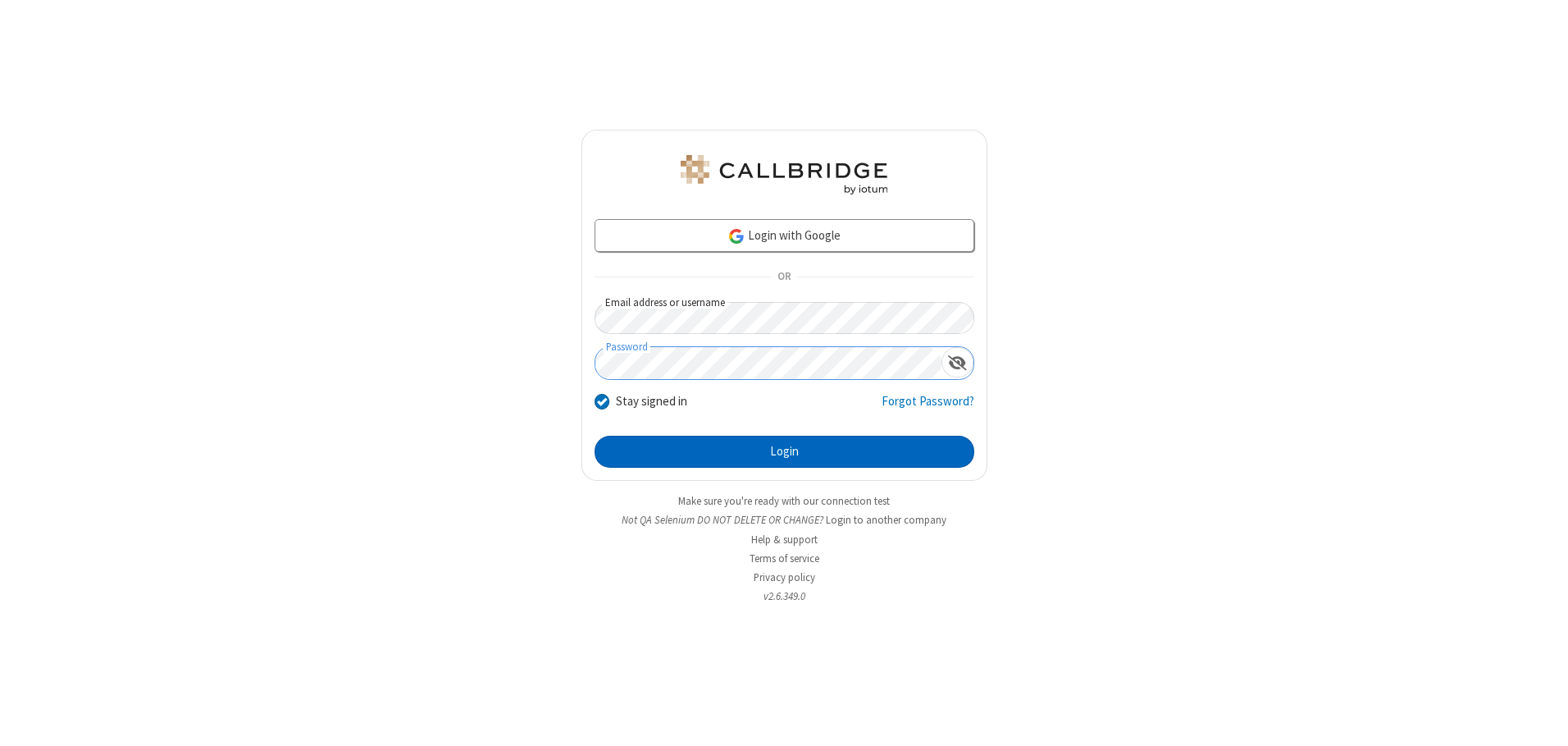
click at [784, 451] on button "Login" at bounding box center [785, 453] width 380 height 33
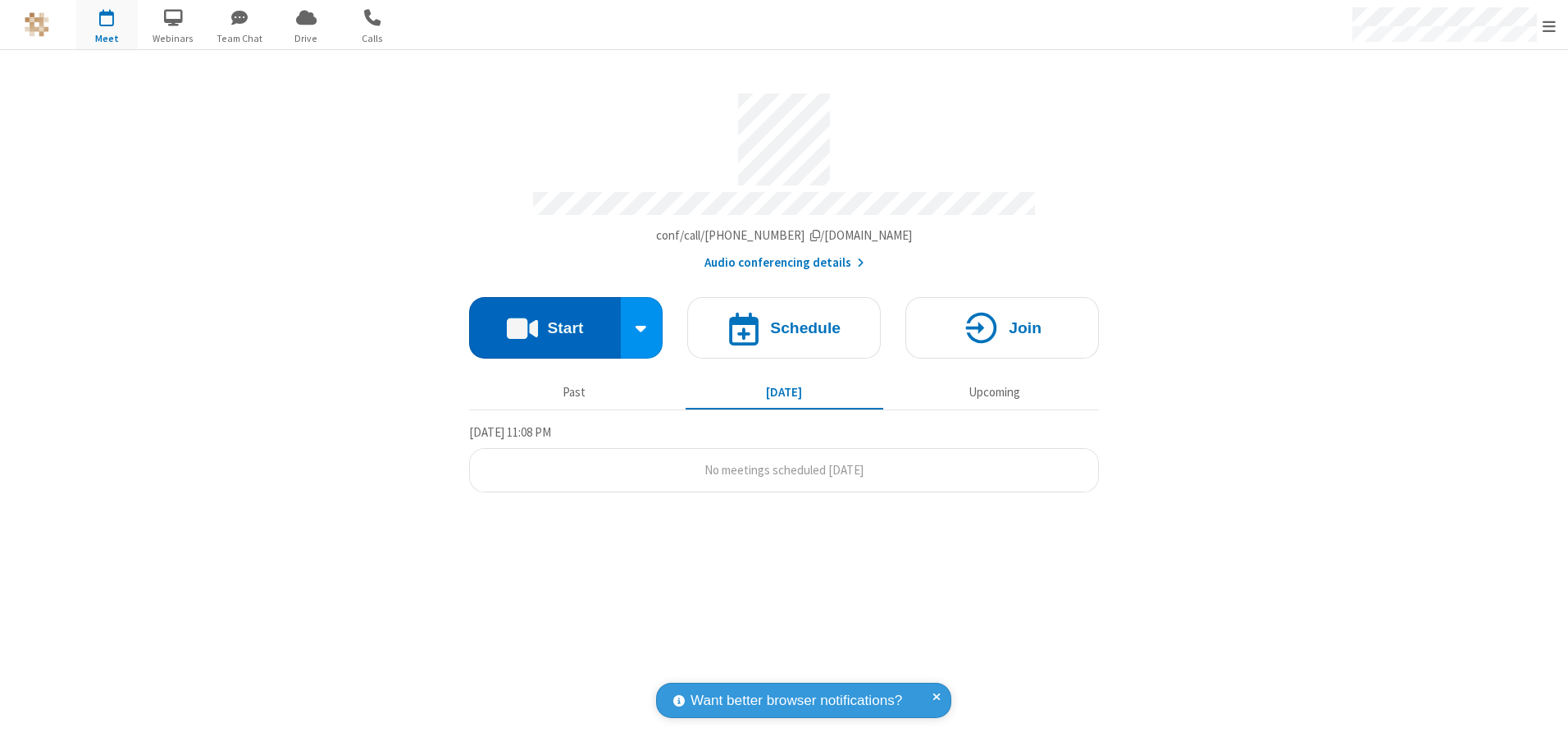
click at [544, 322] on button "Start" at bounding box center [544, 327] width 152 height 61
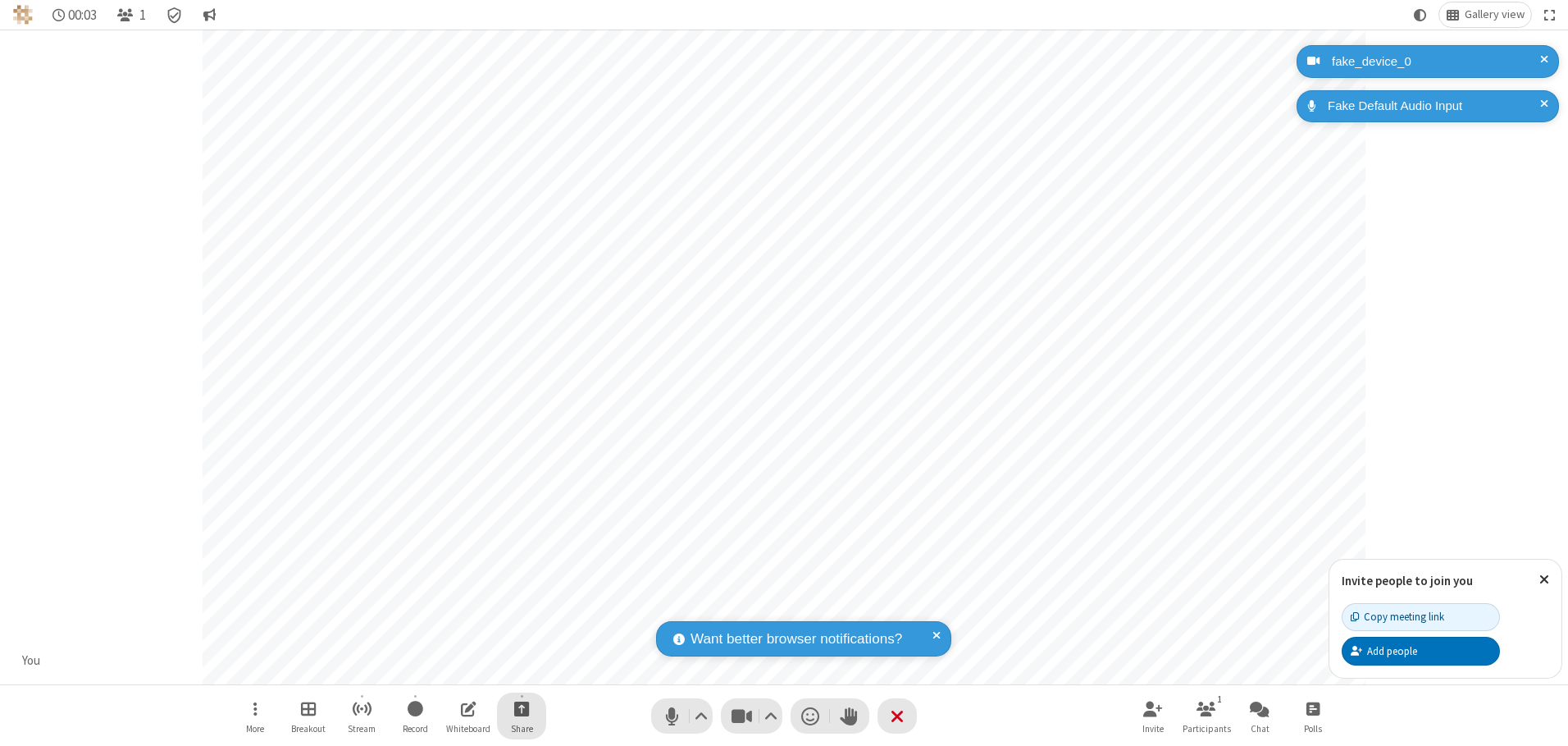
click at [521, 708] on span "Start sharing" at bounding box center [522, 708] width 16 height 21
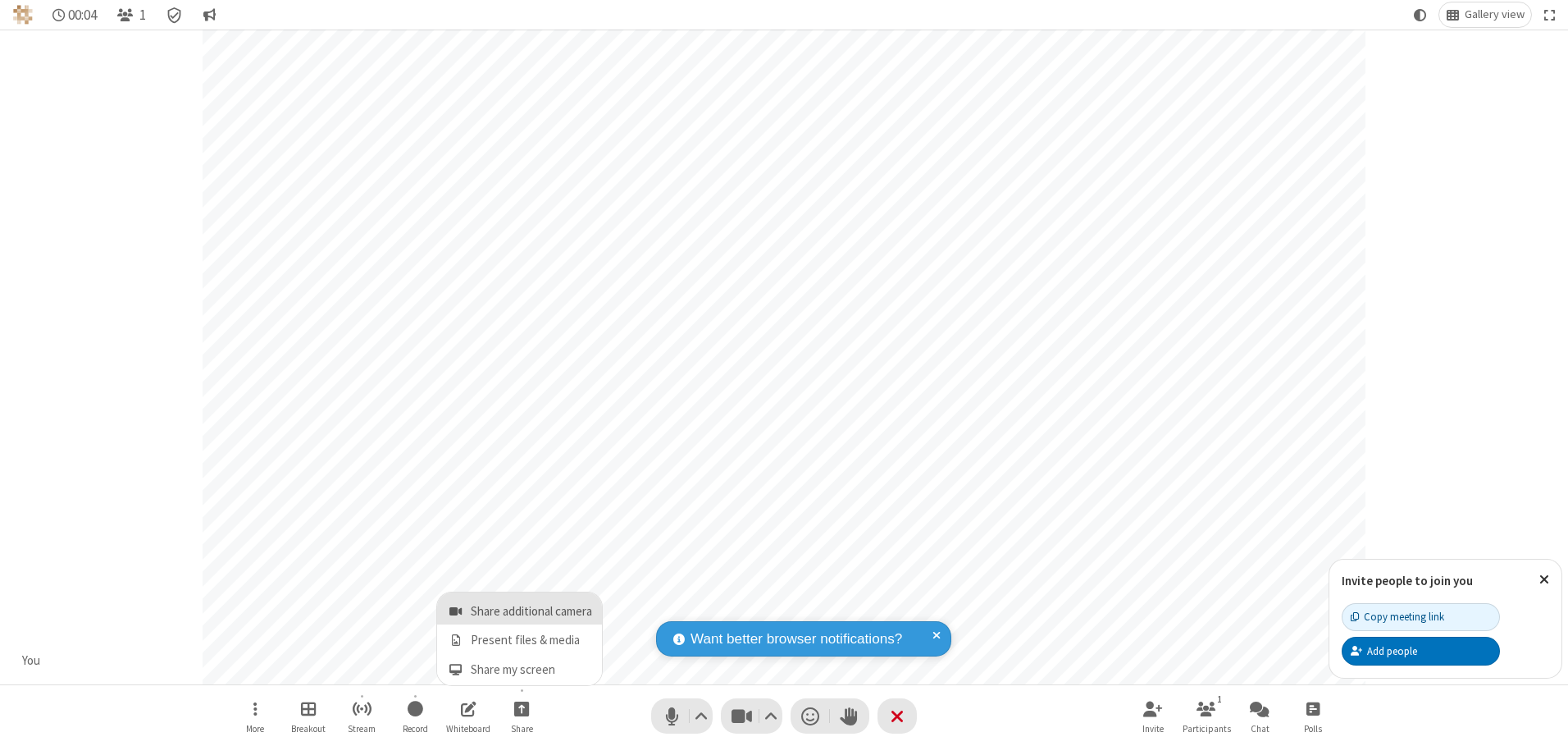
click at [520, 608] on span "Share additional camera" at bounding box center [531, 611] width 121 height 14
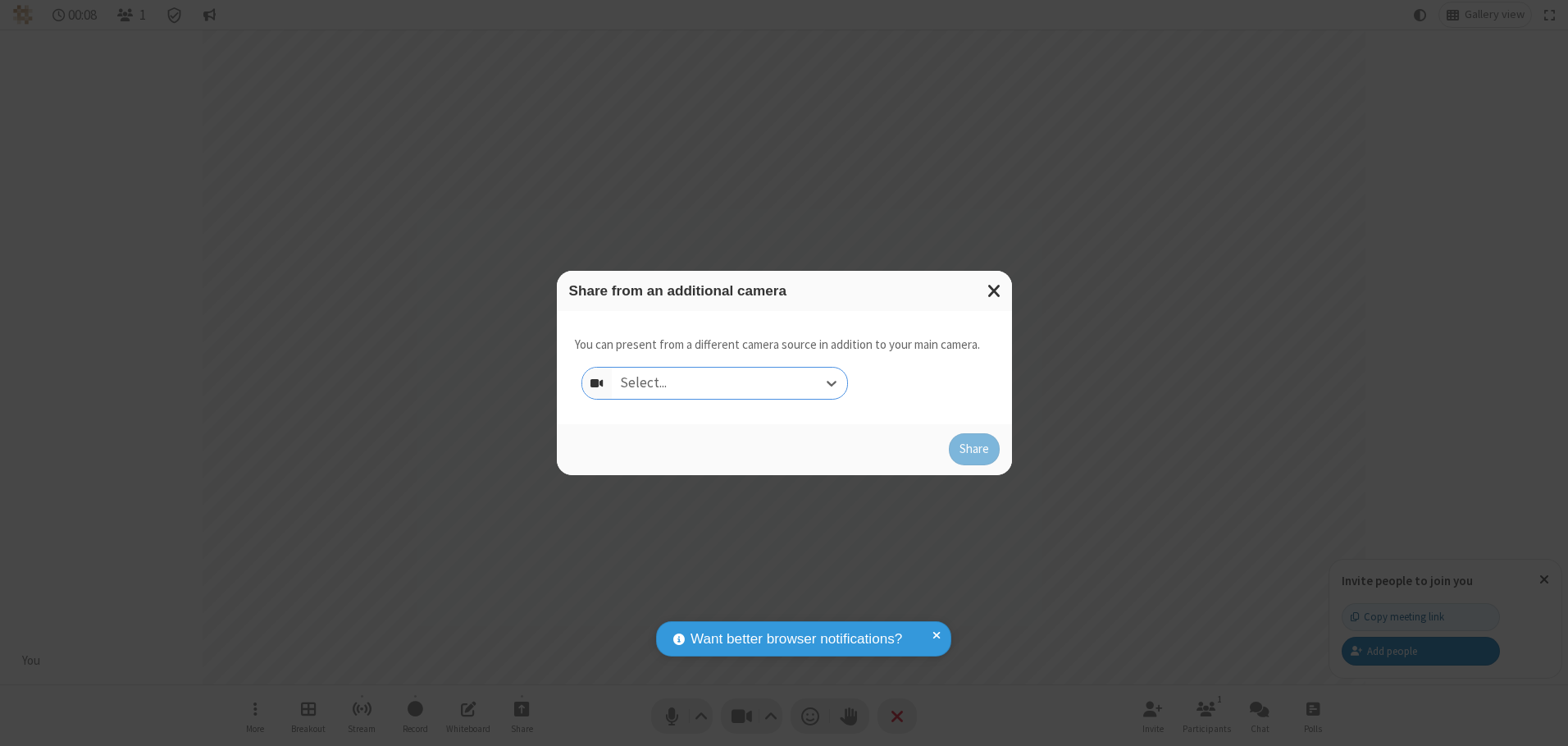
click at [729, 382] on div "Select..." at bounding box center [729, 383] width 235 height 31
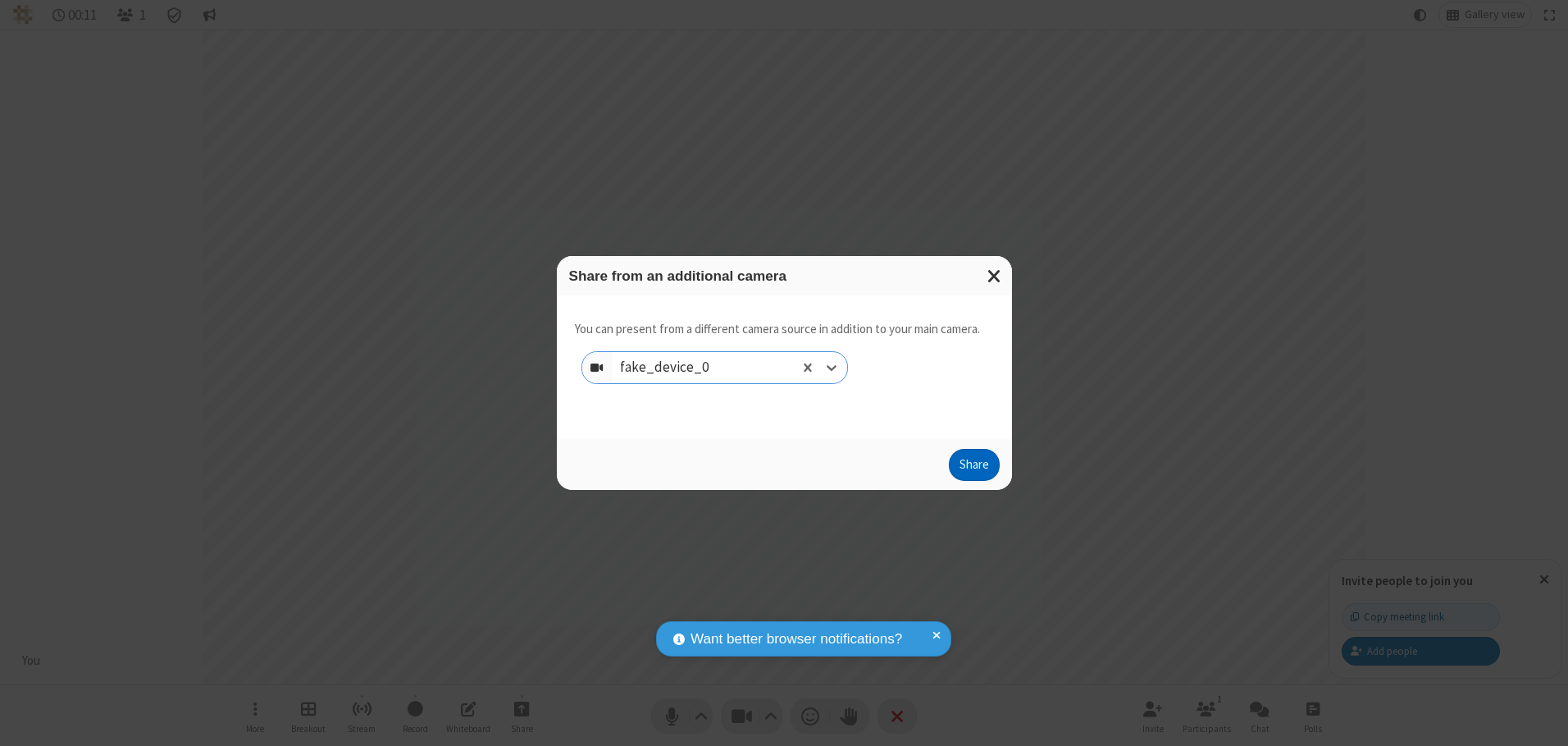
click at [974, 468] on button "Share" at bounding box center [974, 465] width 51 height 33
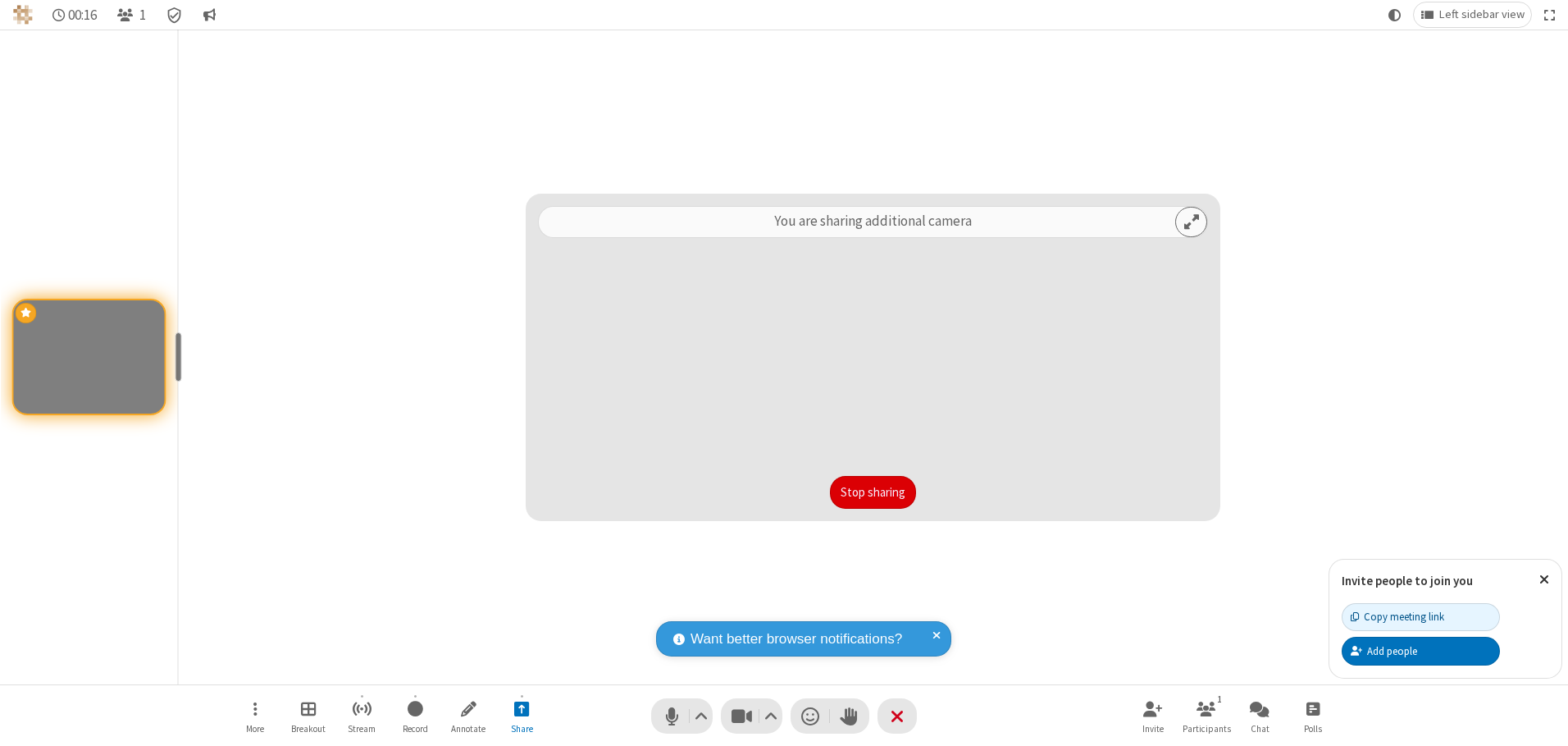
click at [873, 492] on button "Stop sharing" at bounding box center [874, 492] width 86 height 33
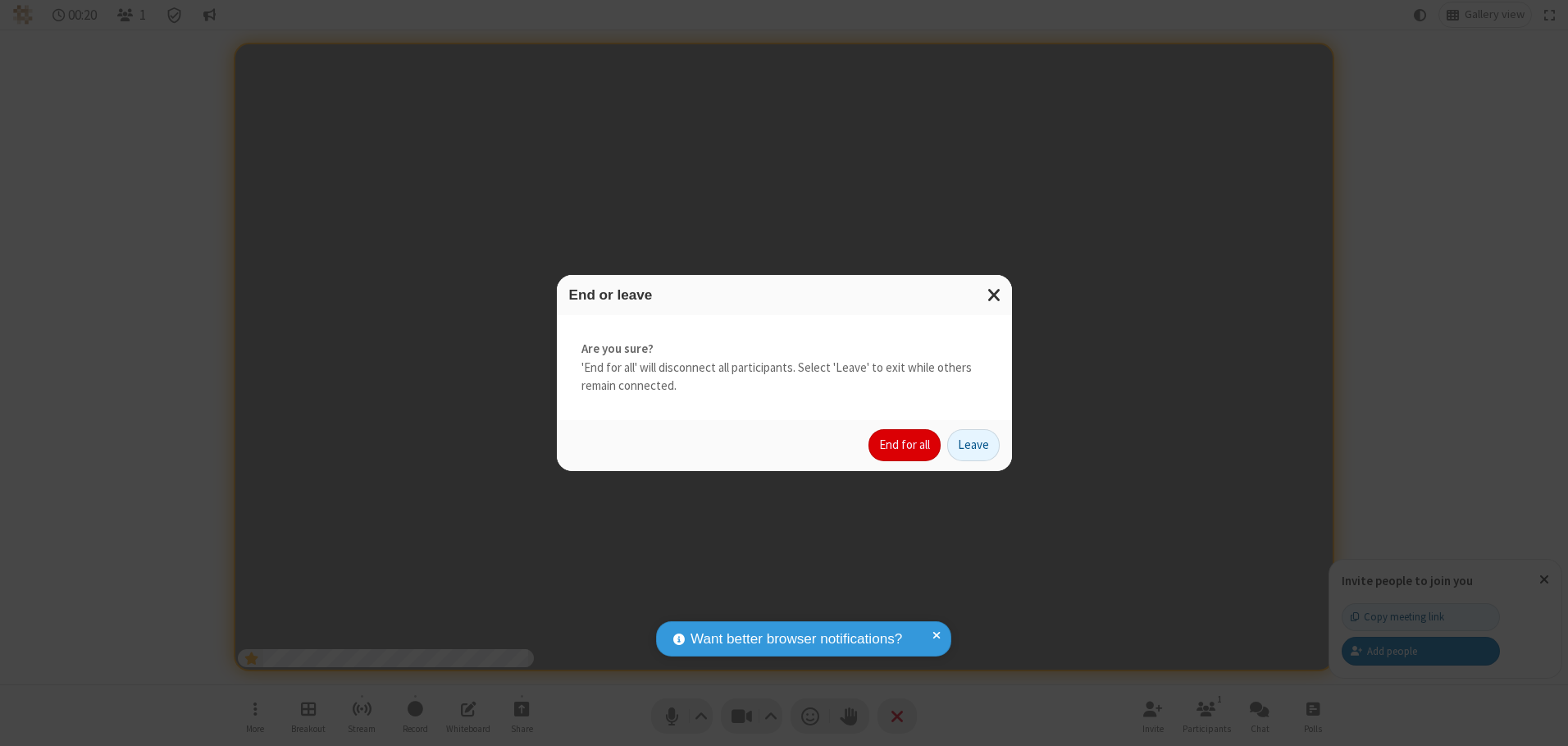
click at [906, 444] on button "End for all" at bounding box center [904, 446] width 72 height 33
